Goal: Find specific page/section: Find specific page/section

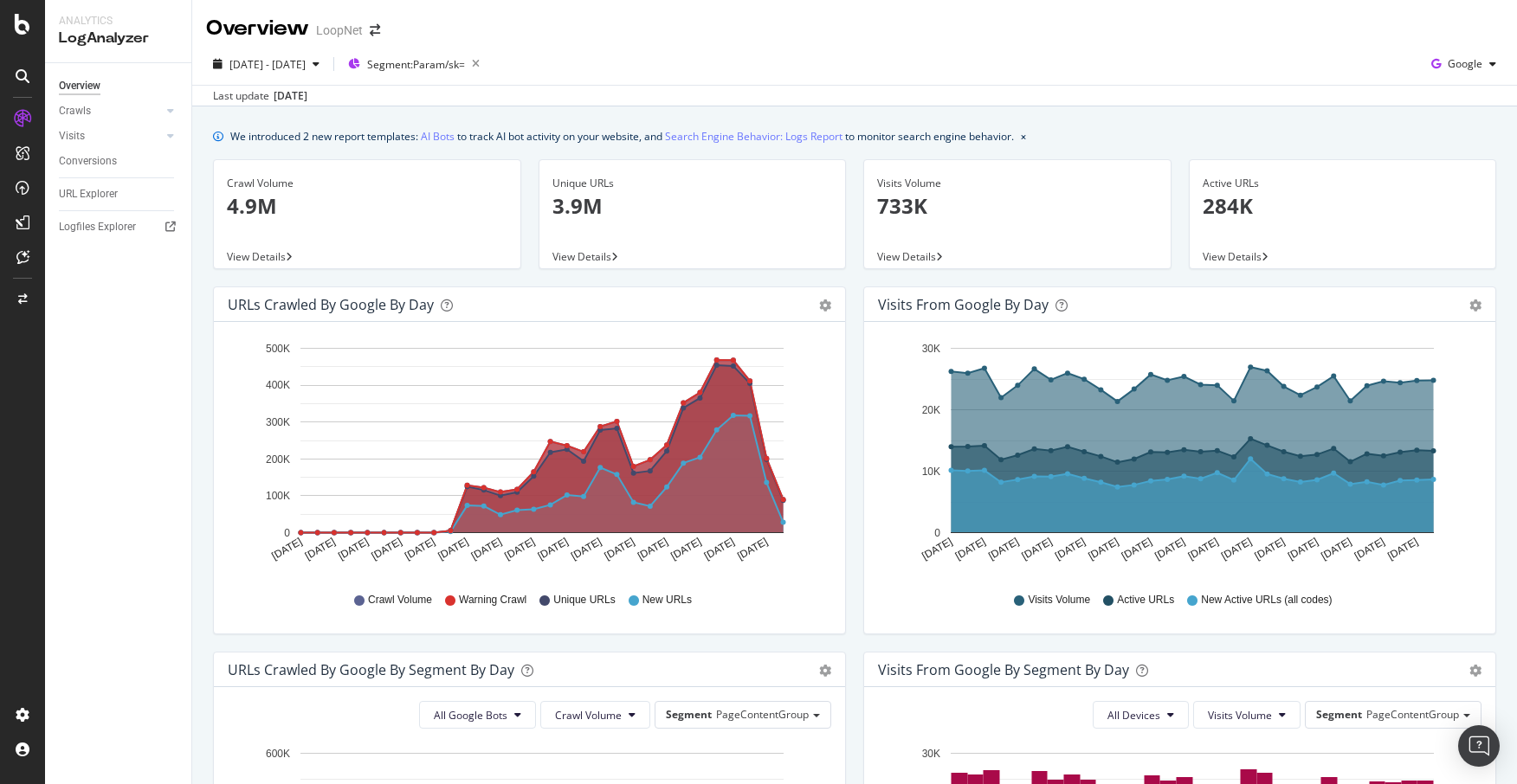
scroll to position [659, 0]
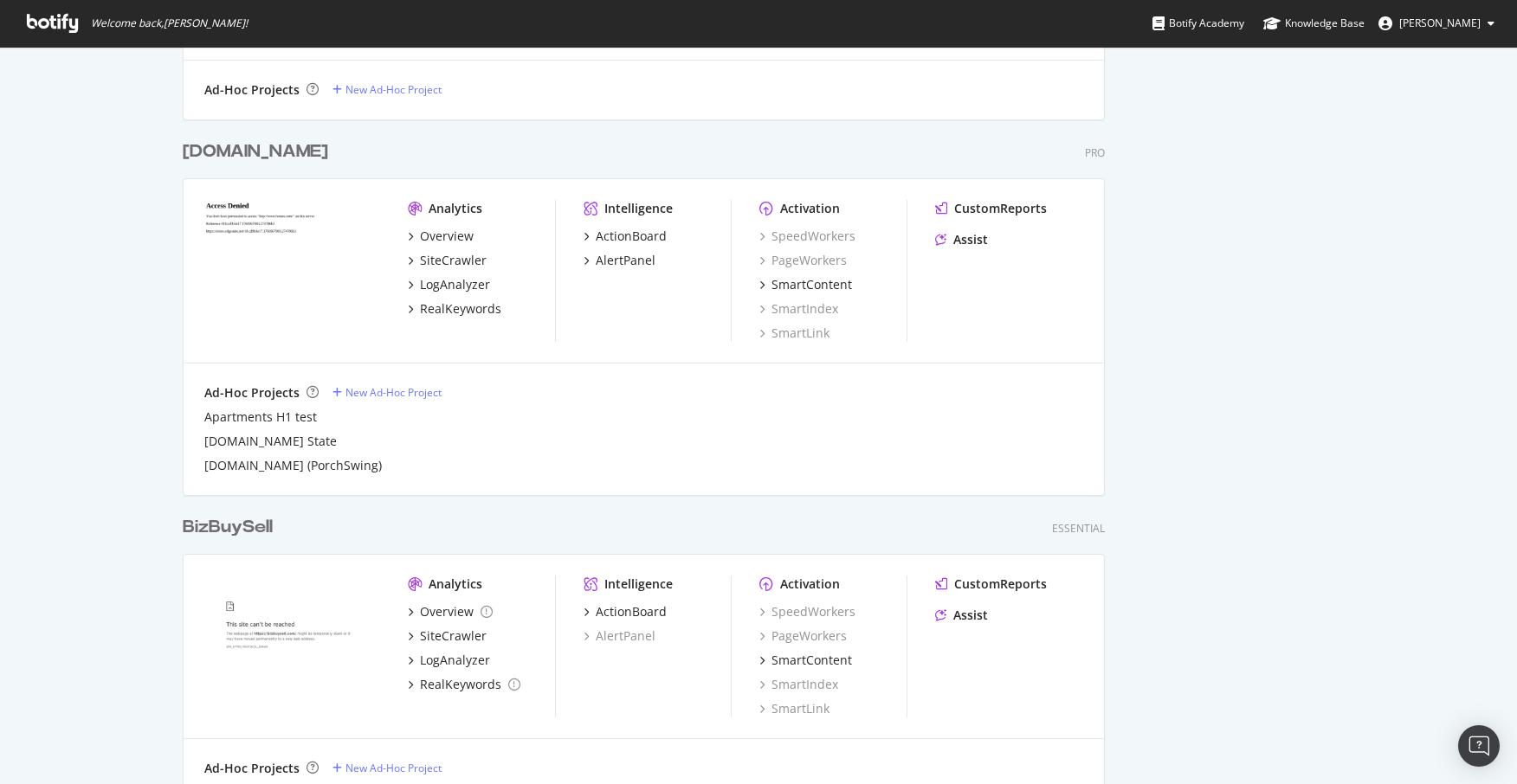
scroll to position [1535, 0]
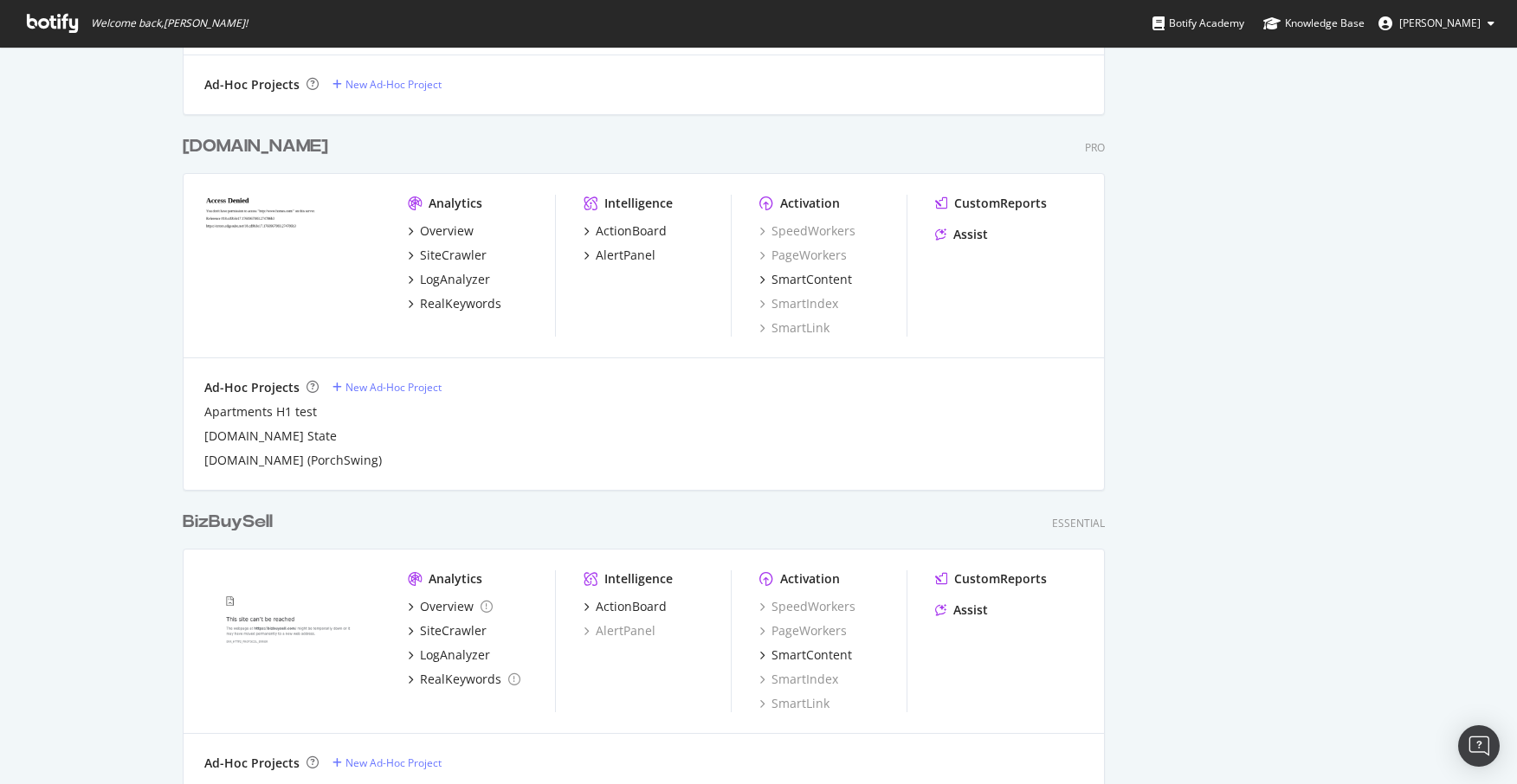
click at [295, 256] on img "grid" at bounding box center [292, 265] width 175 height 141
click at [285, 288] on img "grid" at bounding box center [292, 265] width 175 height 141
click at [457, 226] on div "Overview" at bounding box center [447, 231] width 54 height 17
